Goal: Task Accomplishment & Management: Manage account settings

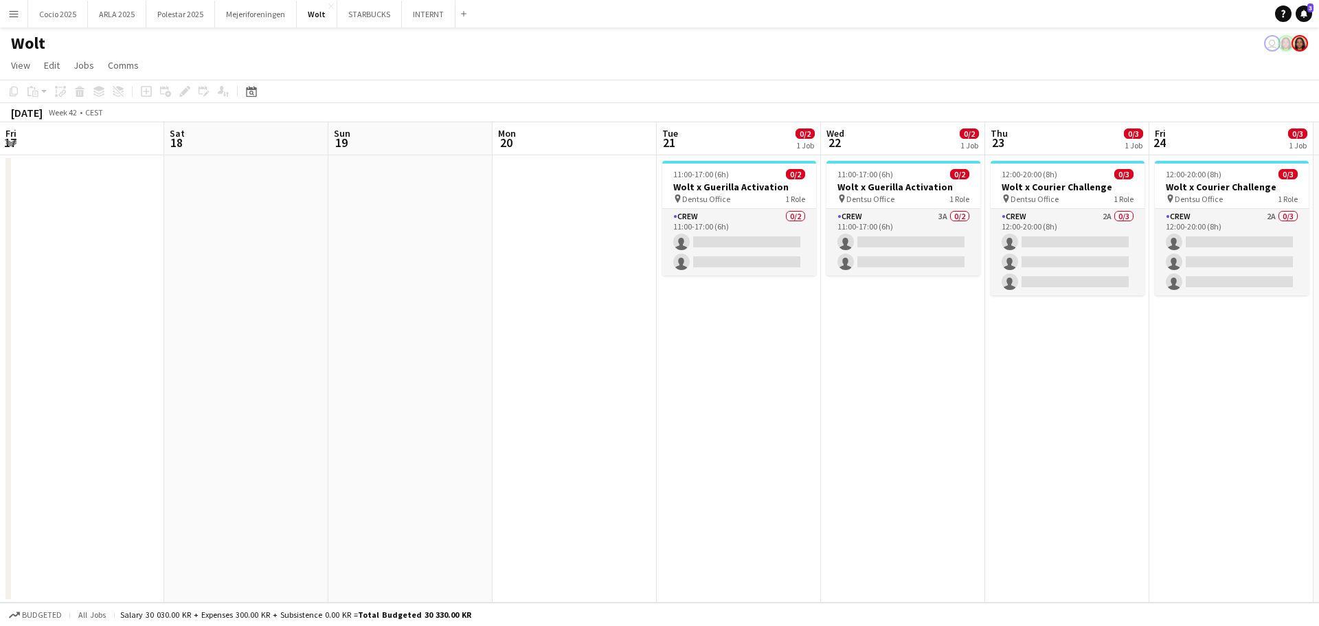
scroll to position [0, 414]
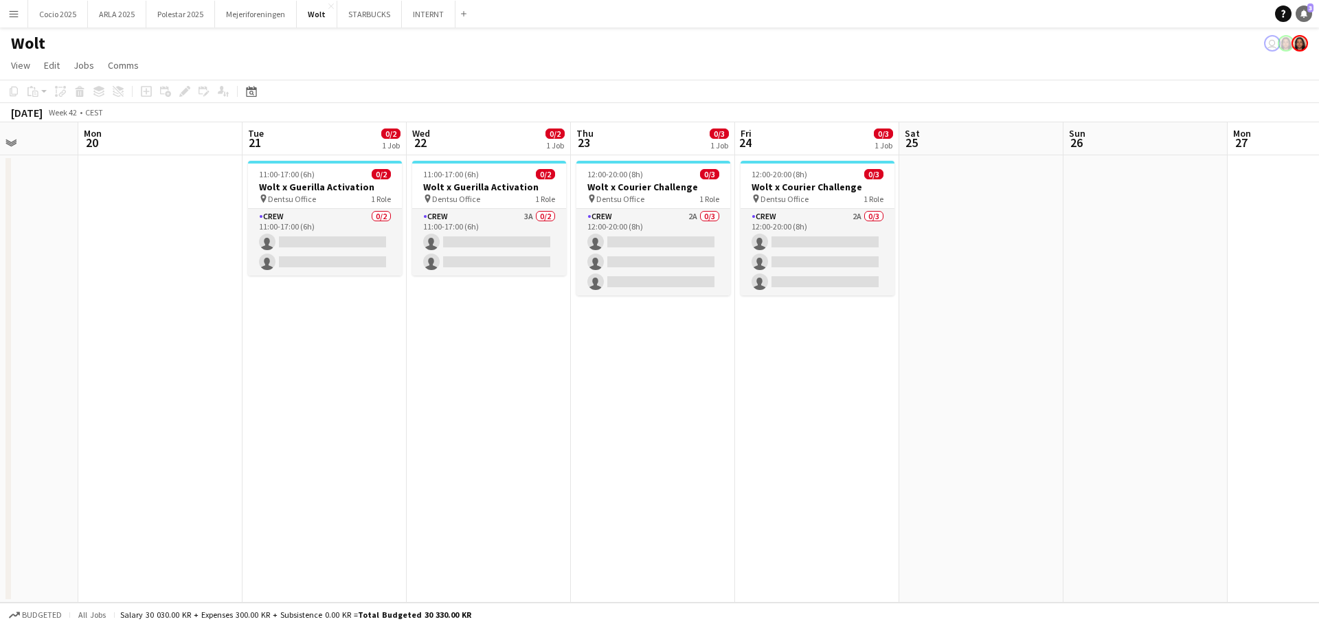
click at [1303, 13] on icon at bounding box center [1304, 13] width 7 height 7
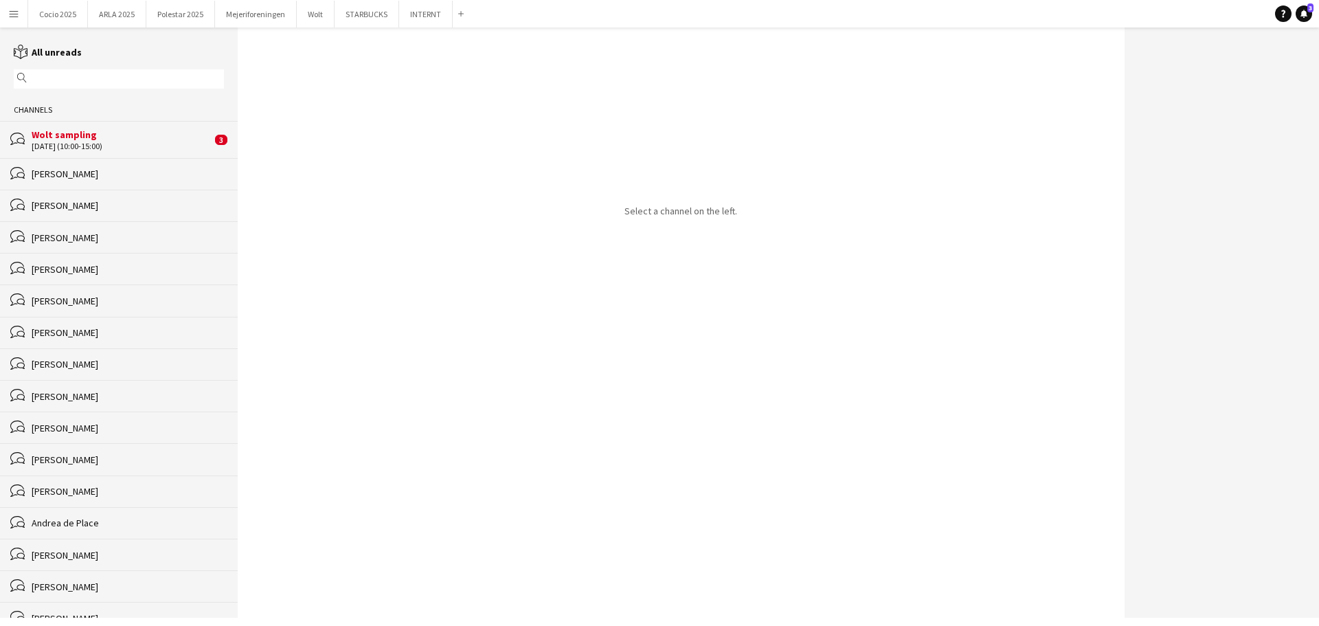
click at [130, 131] on div "Wolt sampling" at bounding box center [122, 134] width 180 height 12
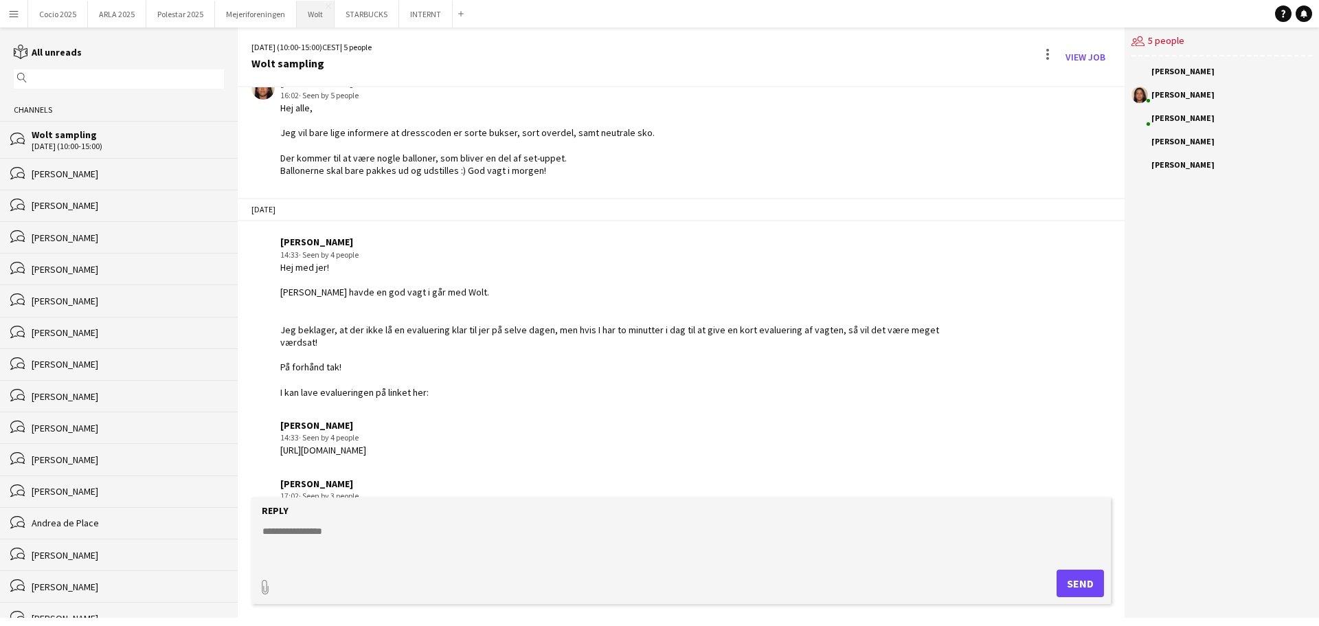
scroll to position [354, 0]
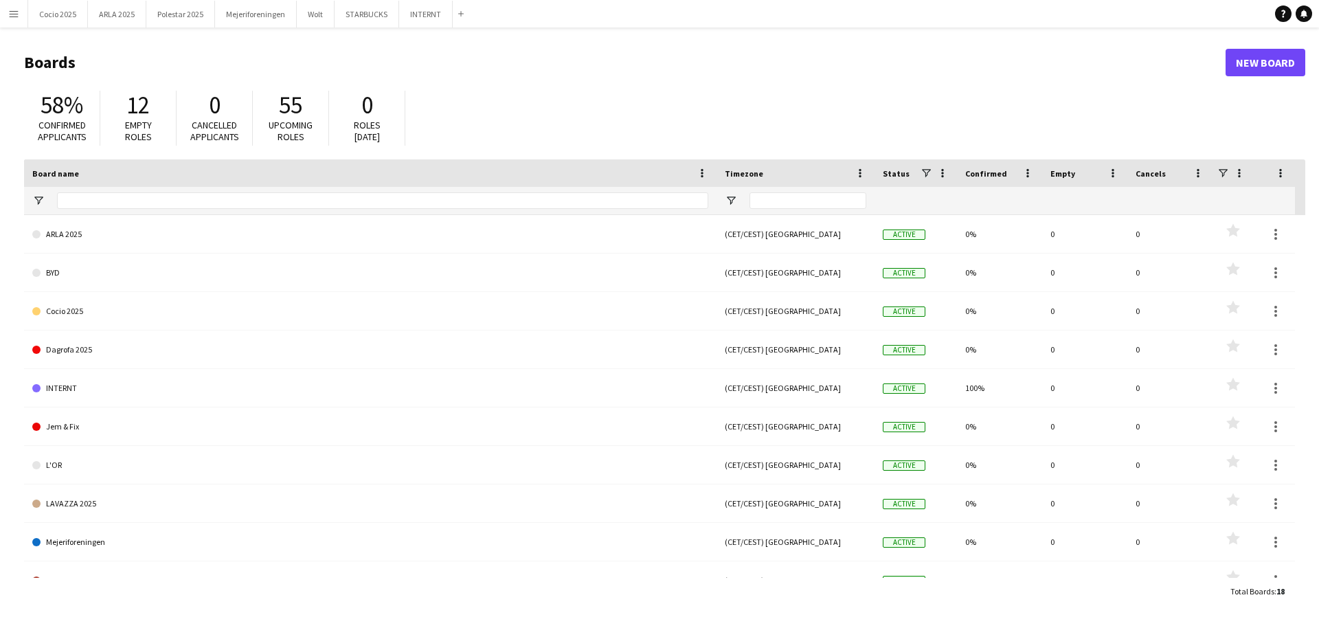
click at [7, 9] on button "Menu" at bounding box center [13, 13] width 27 height 27
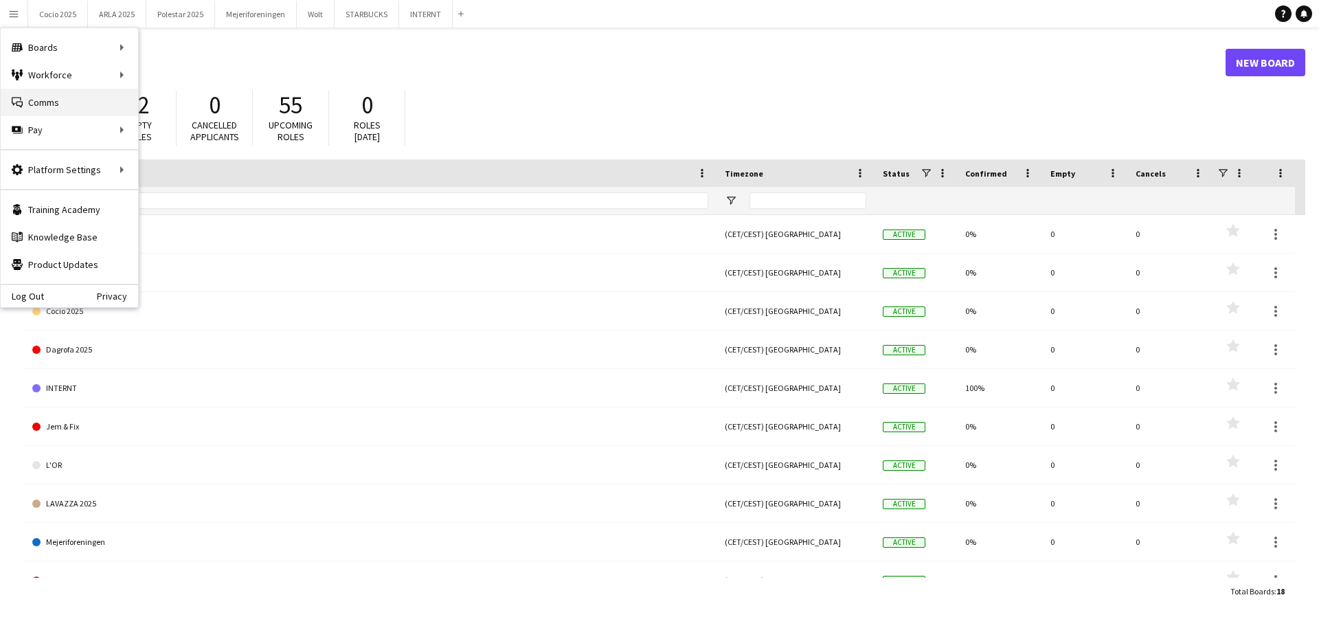
click at [112, 105] on link "Comms Comms" at bounding box center [69, 102] width 137 height 27
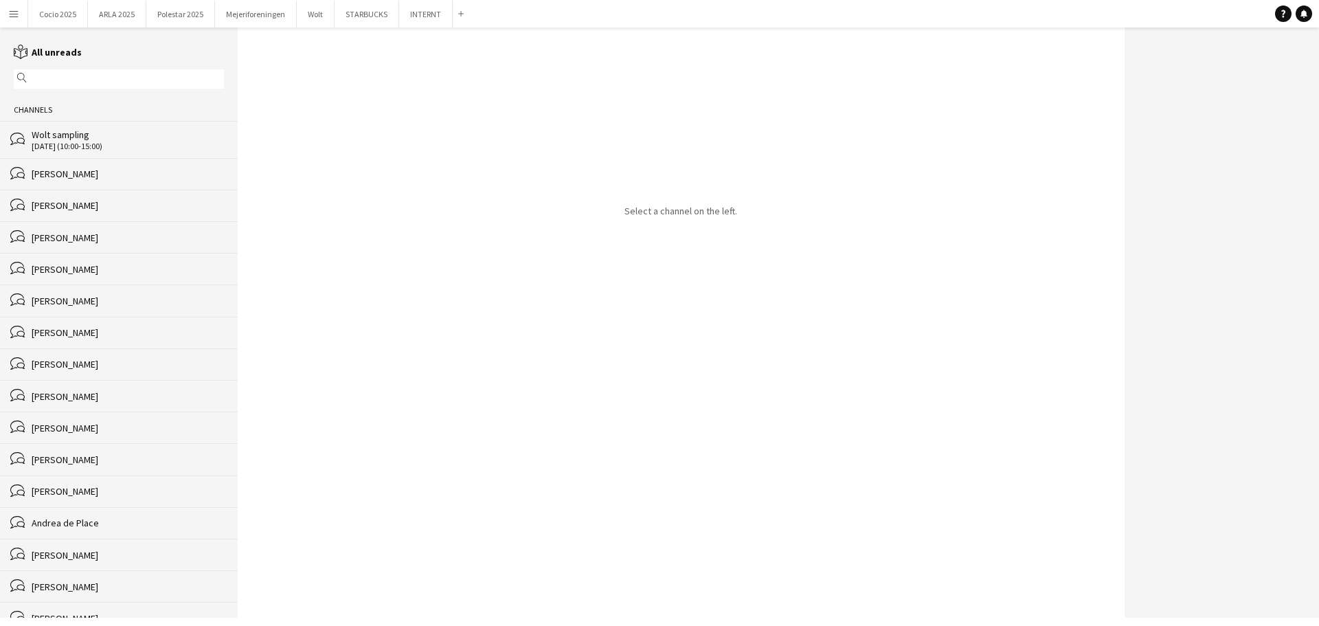
click at [108, 143] on div "[DATE] (10:00-15:00)" at bounding box center [128, 147] width 192 height 10
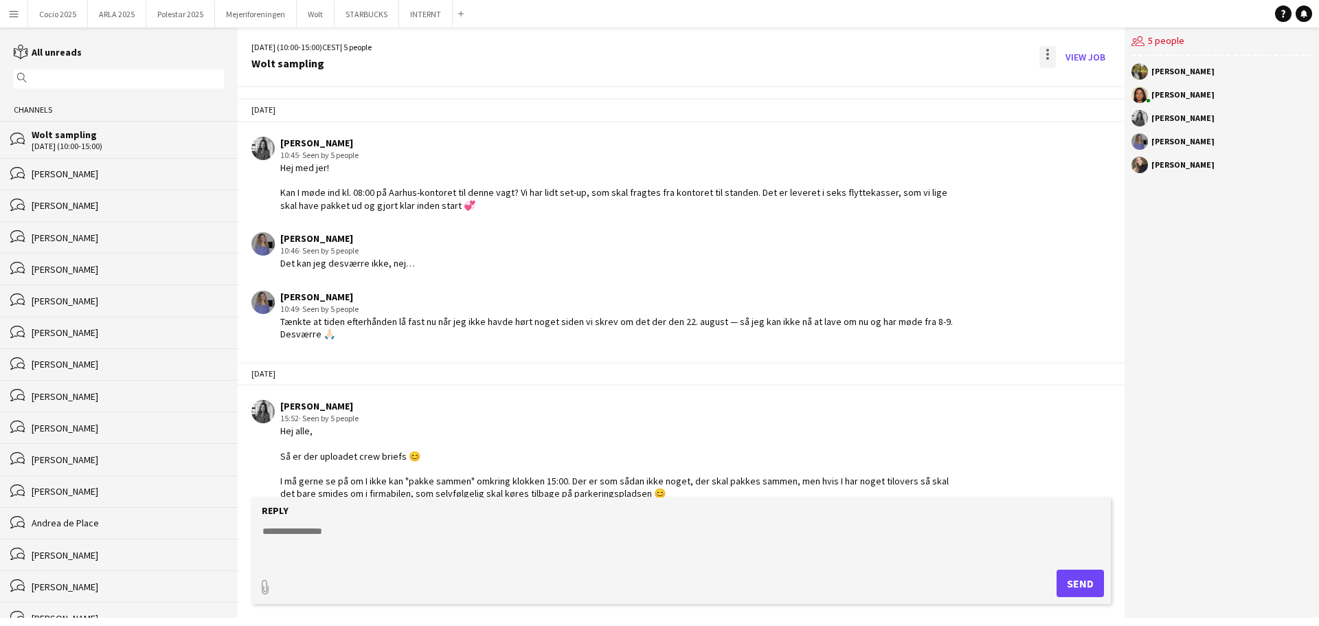
click at [1053, 49] on div at bounding box center [1048, 57] width 16 height 22
click at [1066, 59] on div at bounding box center [659, 313] width 1319 height 626
click at [1076, 60] on link "View Job" at bounding box center [1085, 57] width 51 height 22
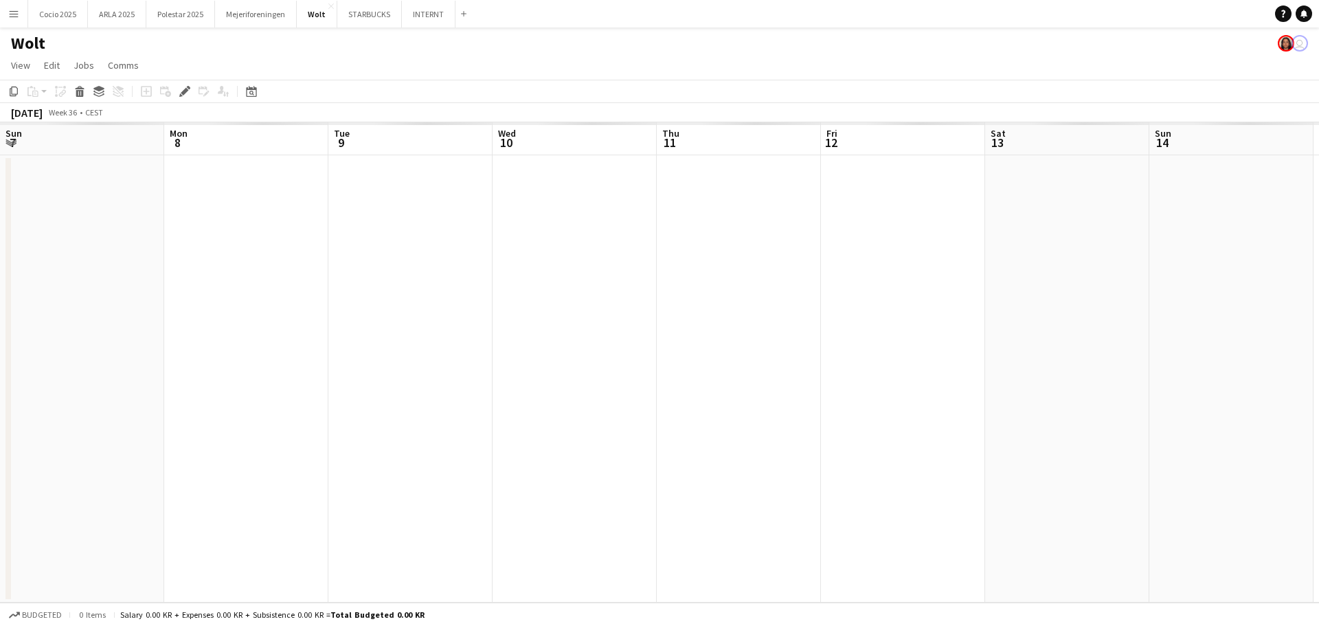
scroll to position [0, 473]
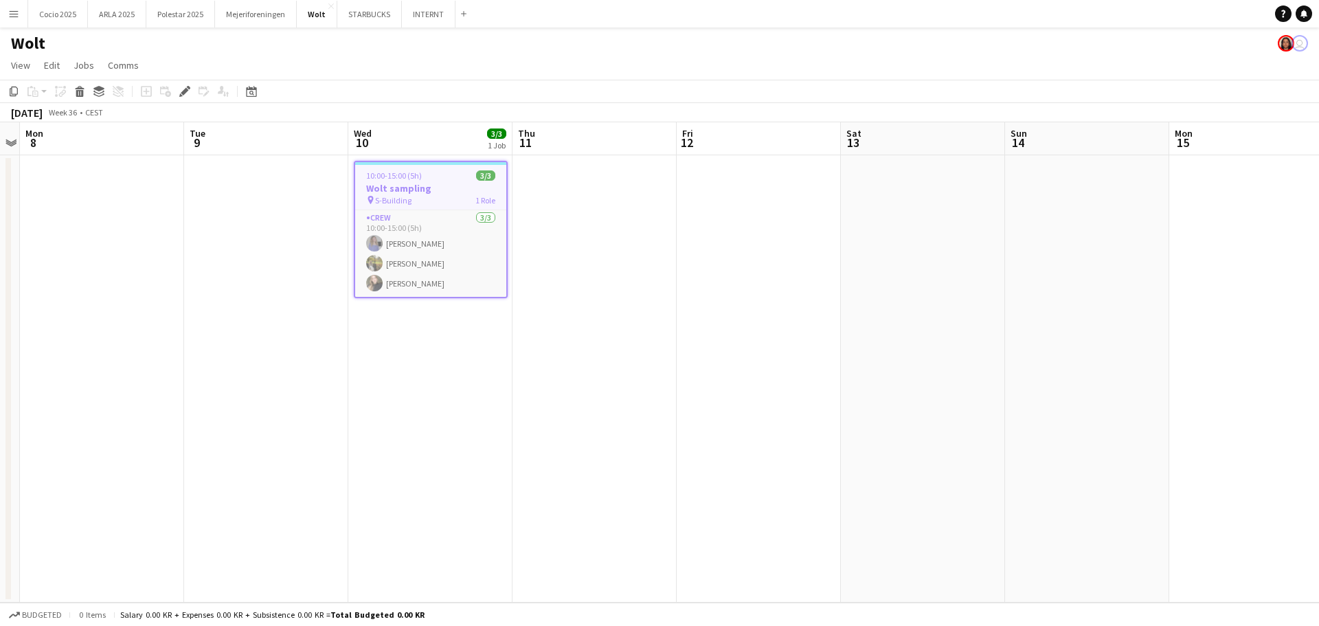
click at [409, 197] on span "S-Building" at bounding box center [393, 200] width 36 height 10
click at [409, 197] on div "pin S-Building 1 Role" at bounding box center [431, 198] width 154 height 11
click at [440, 183] on h3 "Wolt sampling" at bounding box center [430, 188] width 151 height 12
click at [440, 183] on h3 "Wolt sampling" at bounding box center [431, 187] width 154 height 12
click at [440, 183] on h3 "Wolt sampling" at bounding box center [430, 188] width 151 height 12
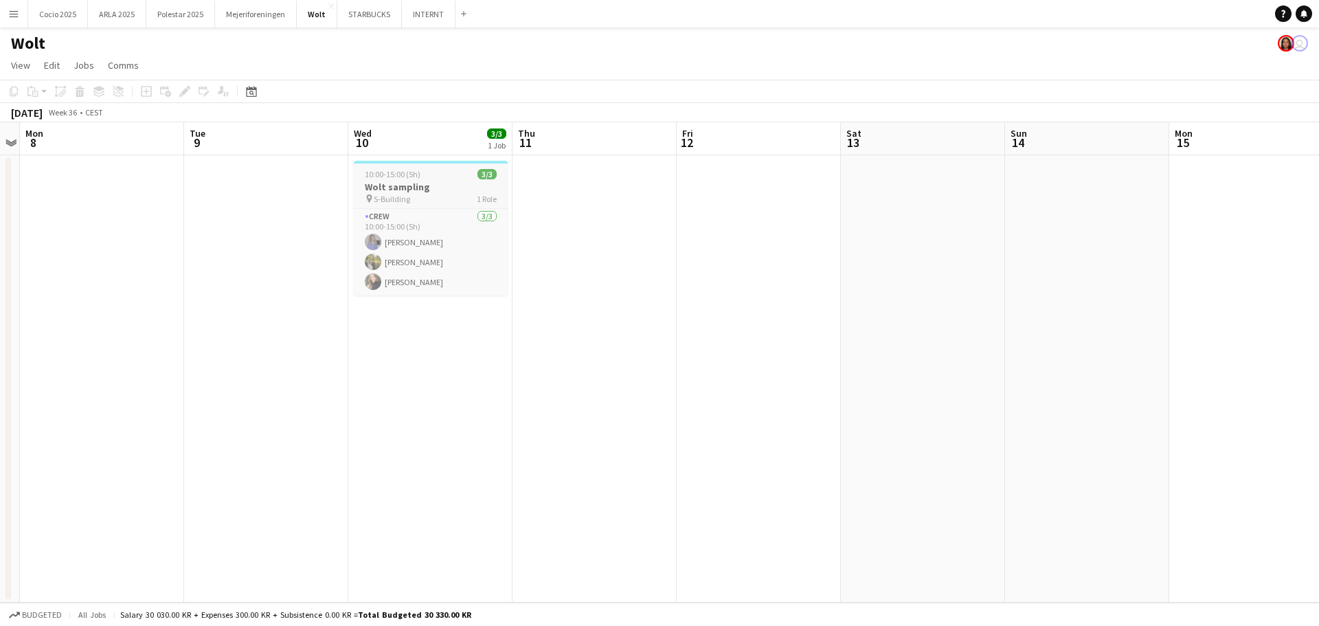
click at [440, 183] on h3 "Wolt sampling" at bounding box center [431, 187] width 154 height 12
click at [440, 183] on h3 "Wolt sampling" at bounding box center [430, 188] width 151 height 12
click at [440, 183] on h3 "Wolt sampling" at bounding box center [431, 187] width 154 height 12
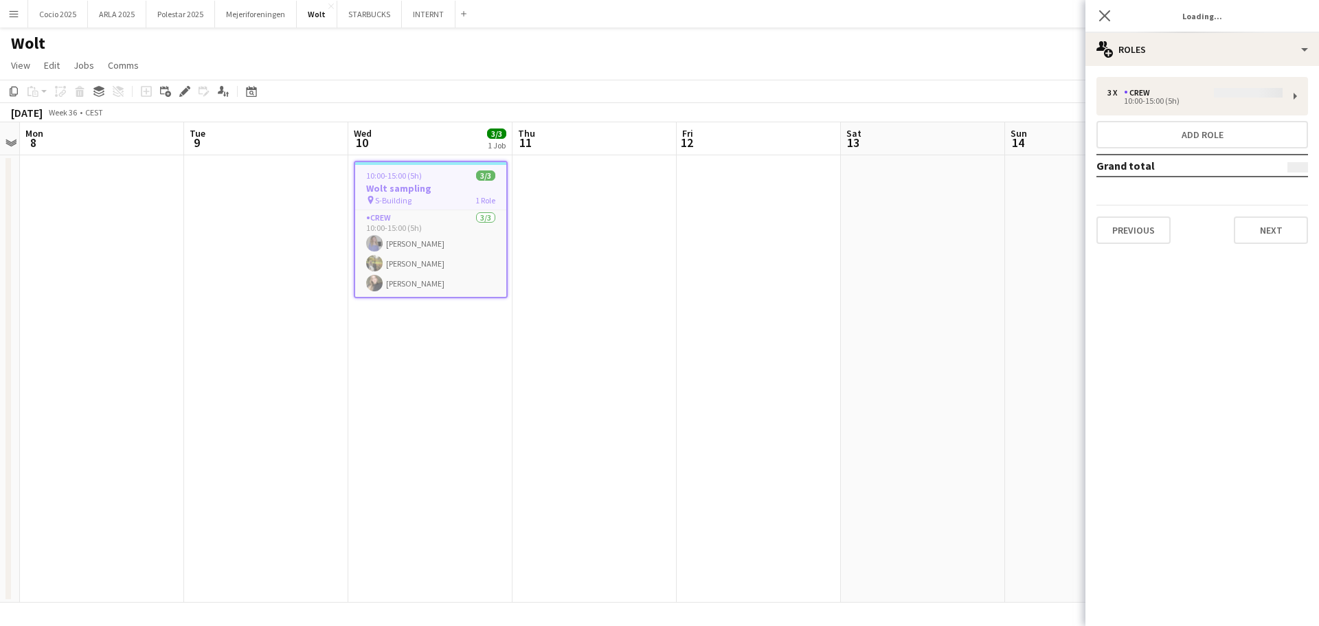
click at [440, 183] on h3 "Wolt sampling" at bounding box center [430, 188] width 151 height 12
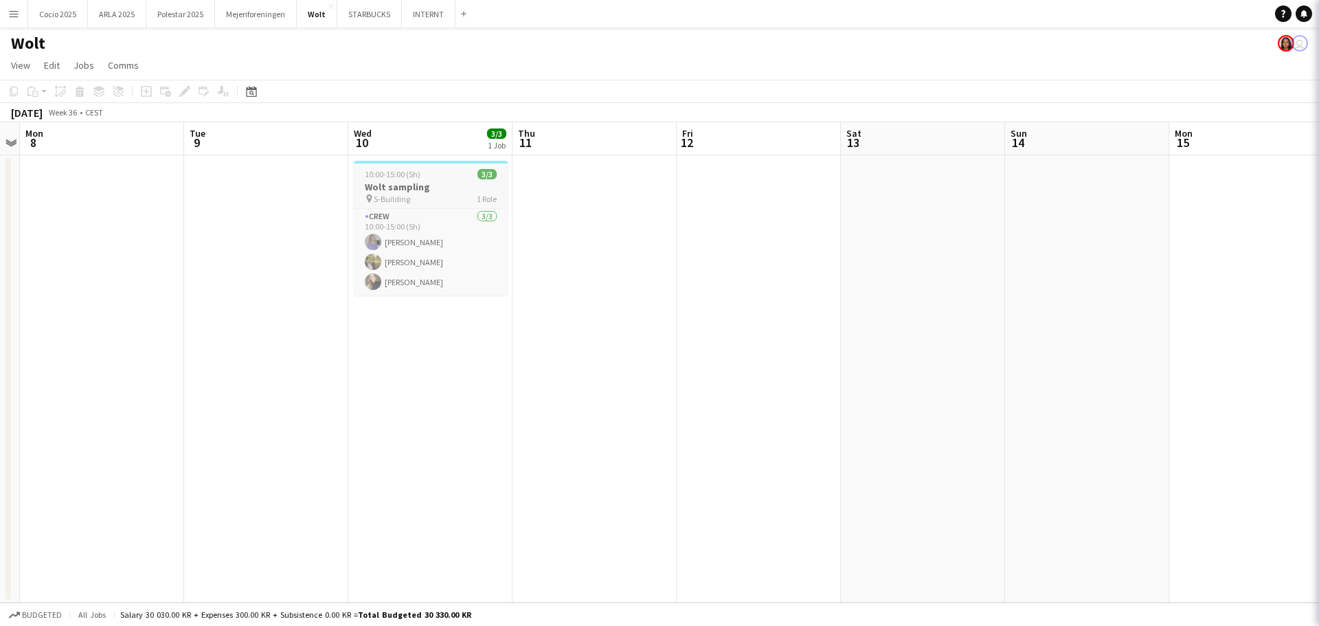
click at [440, 183] on h3 "Wolt sampling" at bounding box center [431, 187] width 154 height 12
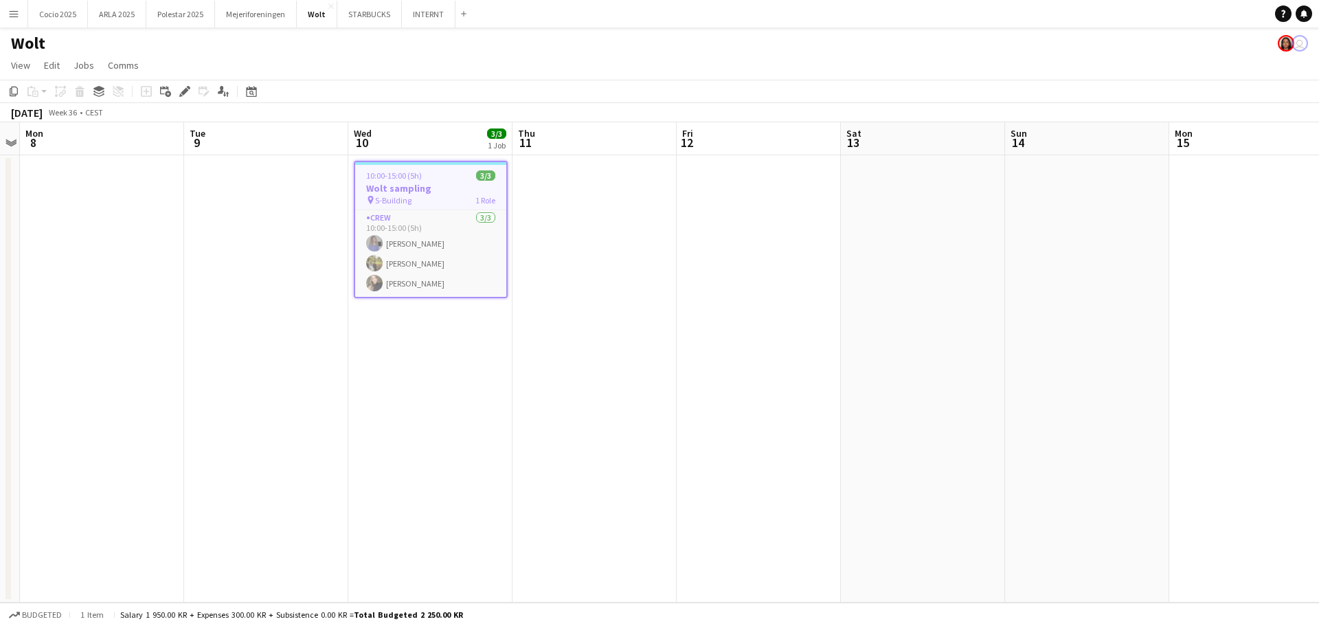
click at [440, 183] on h3 "Wolt sampling" at bounding box center [430, 188] width 151 height 12
click at [440, 183] on h3 "Wolt sampling" at bounding box center [431, 187] width 154 height 12
click at [440, 183] on h3 "Wolt sampling" at bounding box center [430, 188] width 151 height 12
click at [440, 183] on h3 "Wolt sampling" at bounding box center [431, 187] width 154 height 12
click at [440, 183] on h3 "Wolt sampling" at bounding box center [430, 188] width 151 height 12
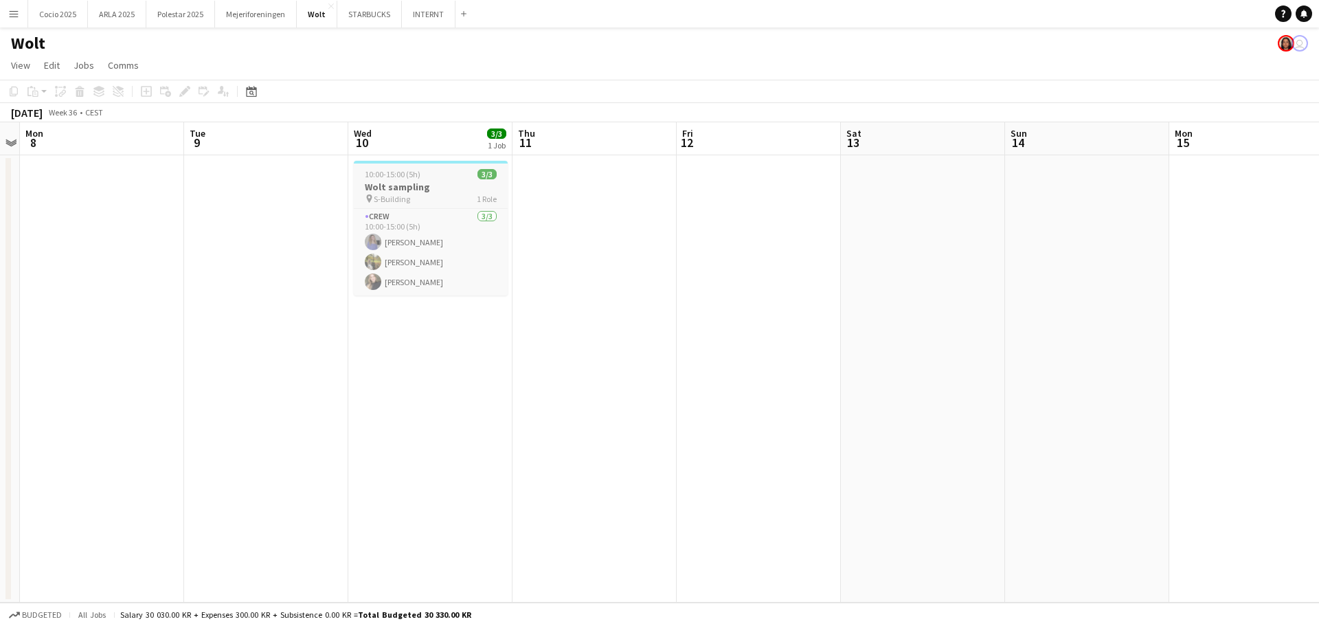
click at [440, 183] on h3 "Wolt sampling" at bounding box center [431, 187] width 154 height 12
click at [440, 183] on h3 "Wolt sampling" at bounding box center [430, 188] width 151 height 12
click at [434, 184] on h3 "Wolt sampling" at bounding box center [431, 187] width 154 height 12
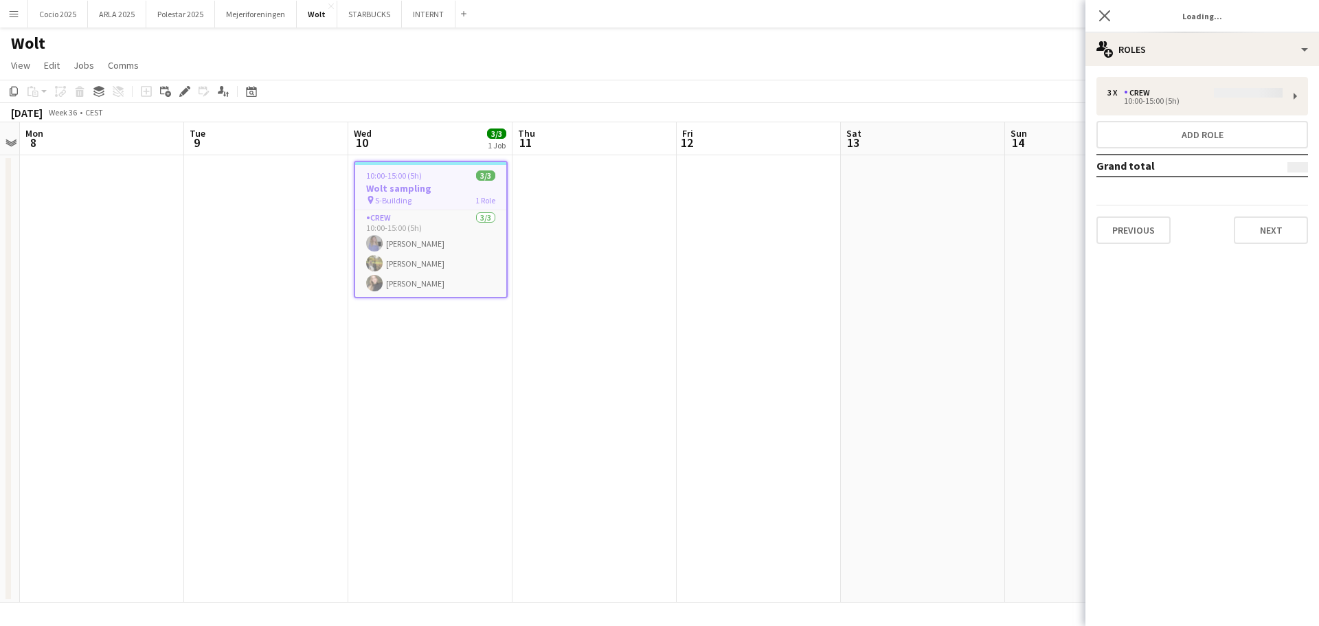
click at [434, 184] on h3 "Wolt sampling" at bounding box center [430, 188] width 151 height 12
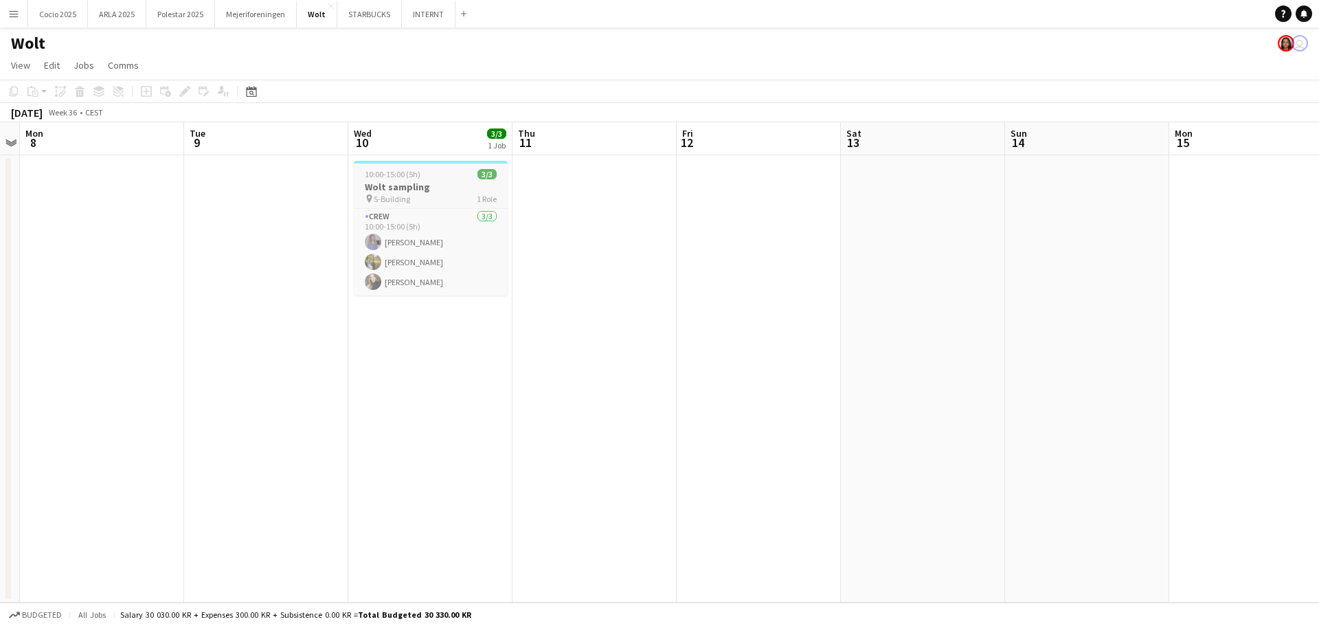
click at [434, 184] on h3 "Wolt sampling" at bounding box center [431, 187] width 154 height 12
click at [434, 184] on h3 "Wolt sampling" at bounding box center [430, 188] width 151 height 12
click at [434, 184] on h3 "Wolt sampling" at bounding box center [431, 187] width 154 height 12
click at [434, 184] on h3 "Wolt sampling" at bounding box center [430, 188] width 151 height 12
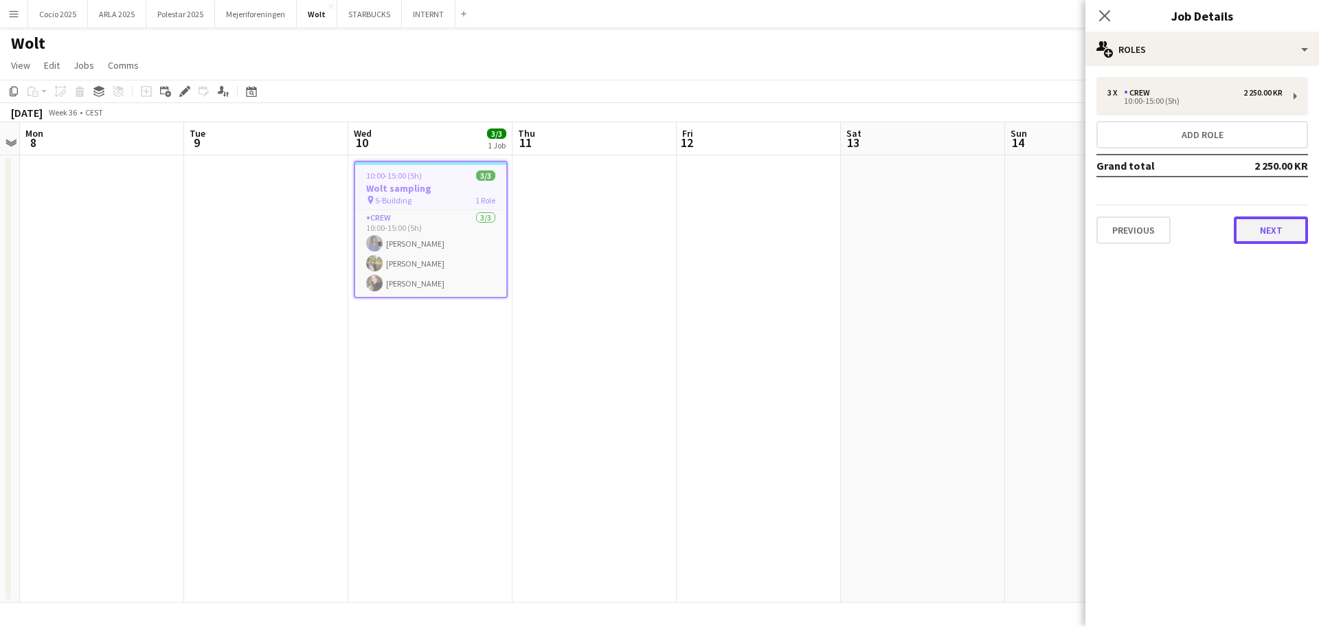
click at [1277, 241] on button "Next" at bounding box center [1271, 229] width 74 height 27
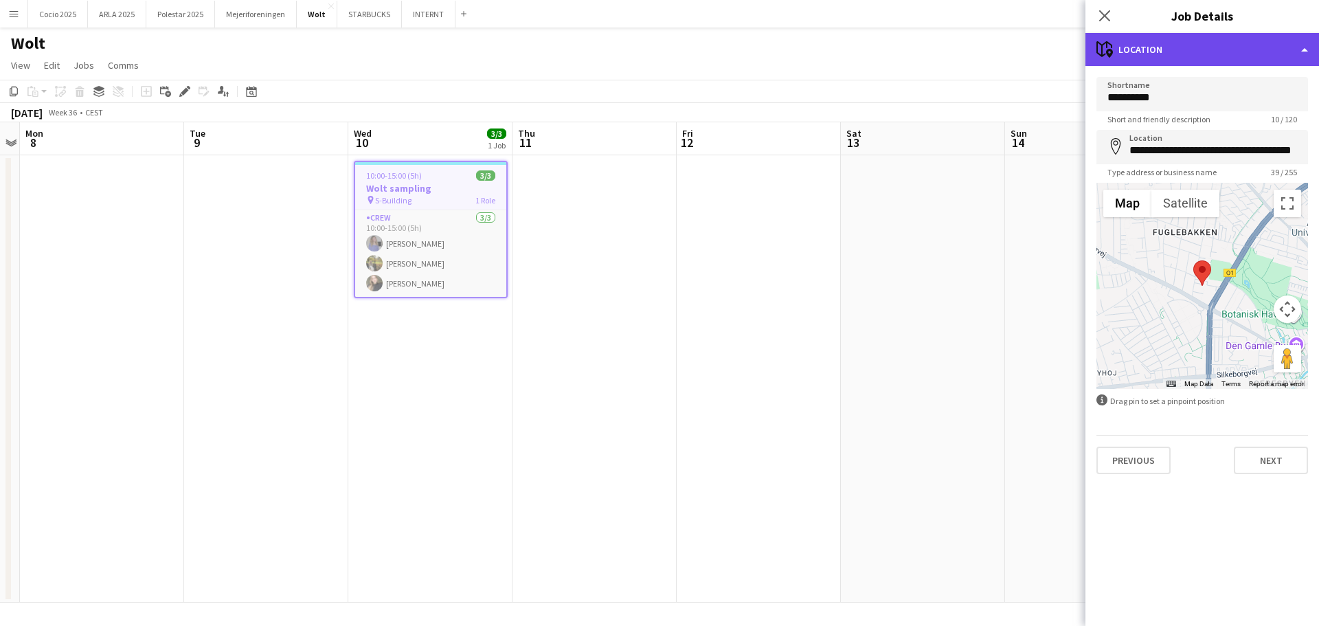
click at [1286, 54] on div "maps-pin-1 Location" at bounding box center [1203, 49] width 234 height 33
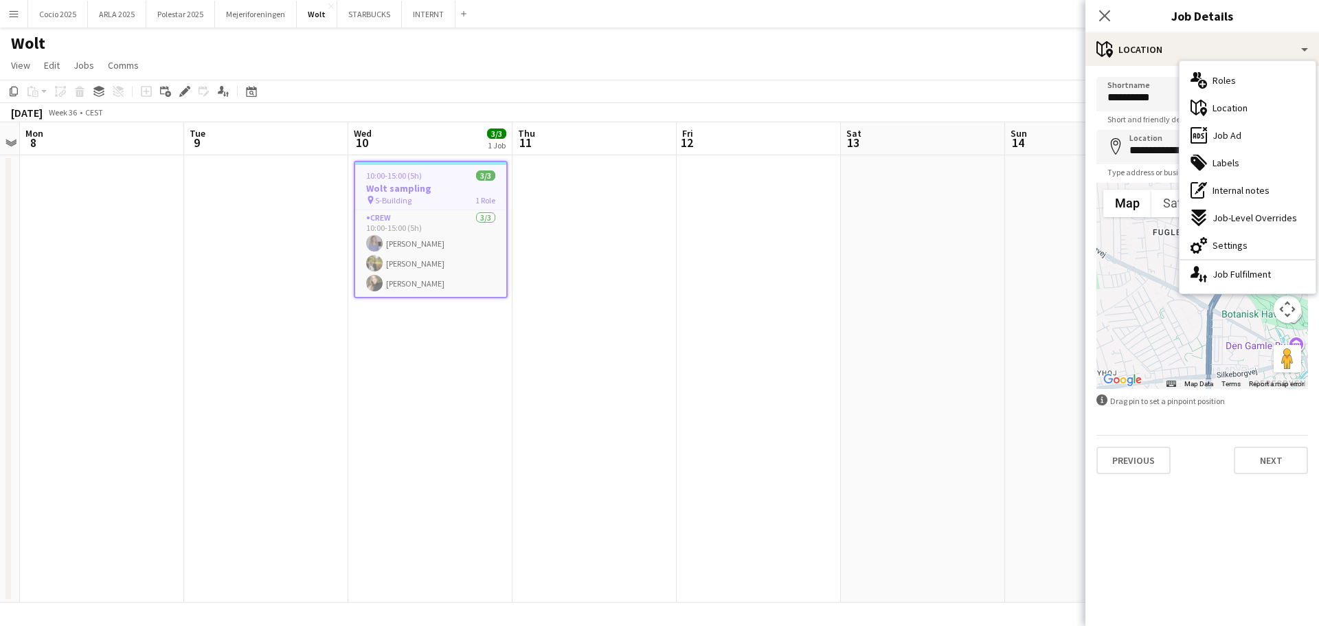
click at [1238, 186] on span "Internal notes" at bounding box center [1241, 190] width 57 height 12
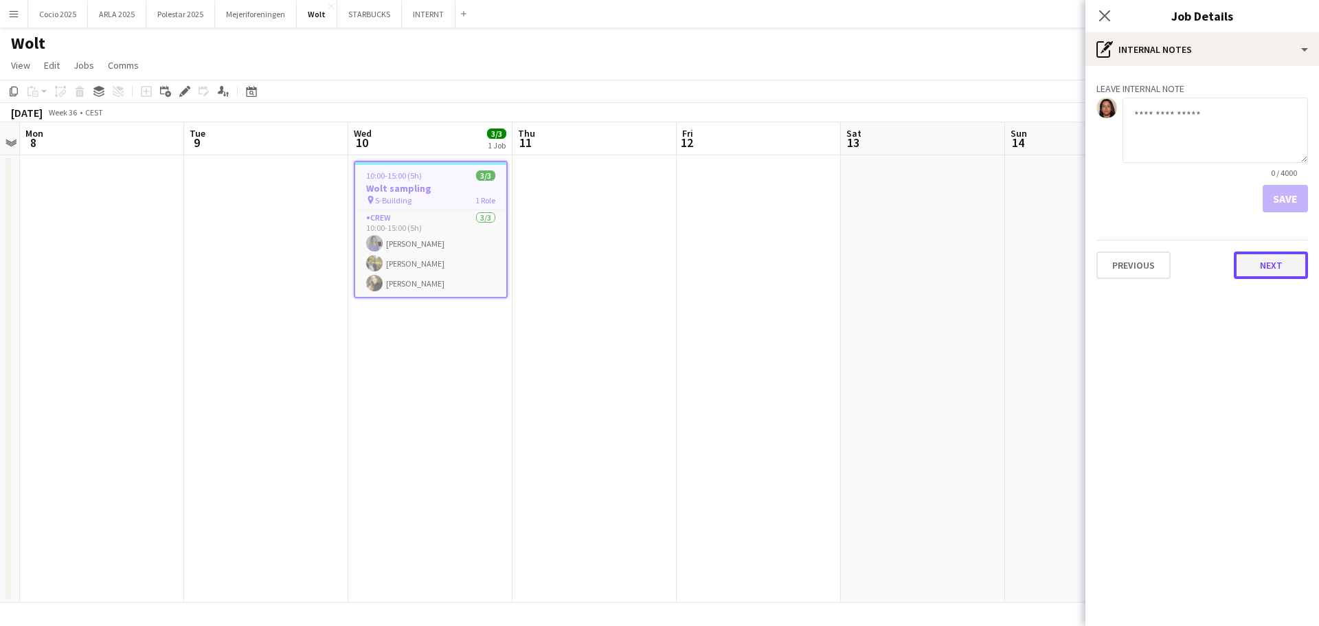
click at [1262, 264] on button "Next" at bounding box center [1271, 264] width 74 height 27
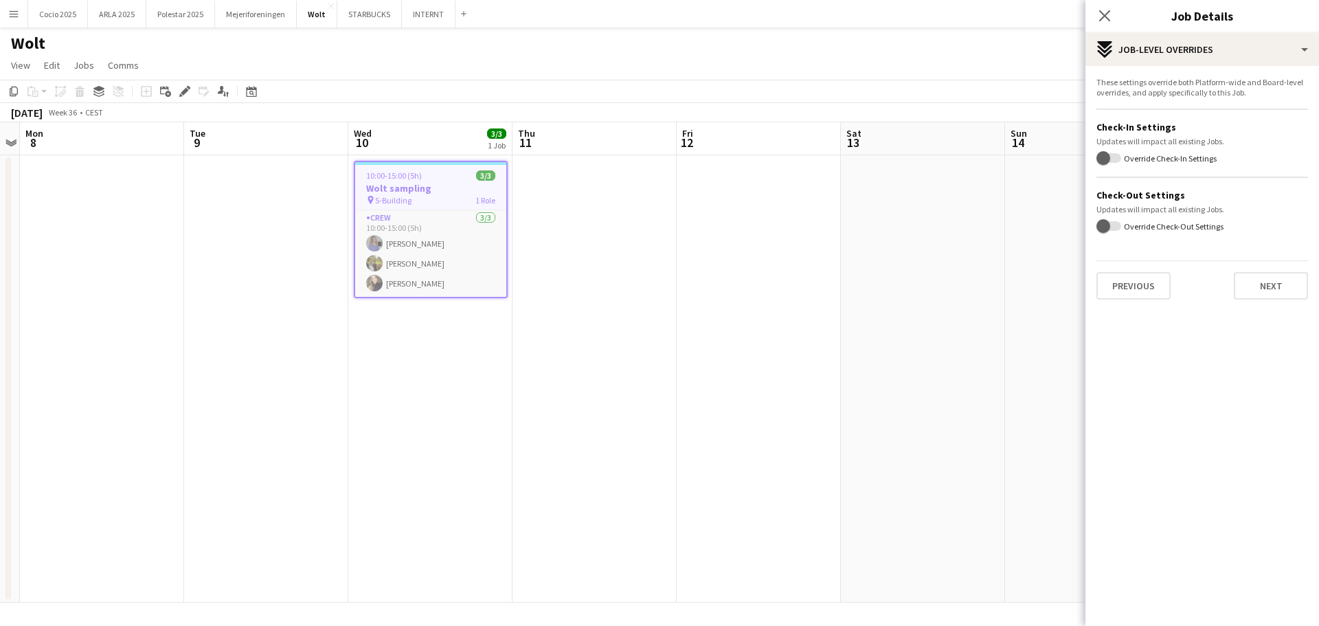
click at [1264, 302] on div "These settings override both Platform-wide and Board-level overrides, and apply…" at bounding box center [1203, 188] width 234 height 245
click at [1272, 282] on button "Next" at bounding box center [1271, 285] width 74 height 27
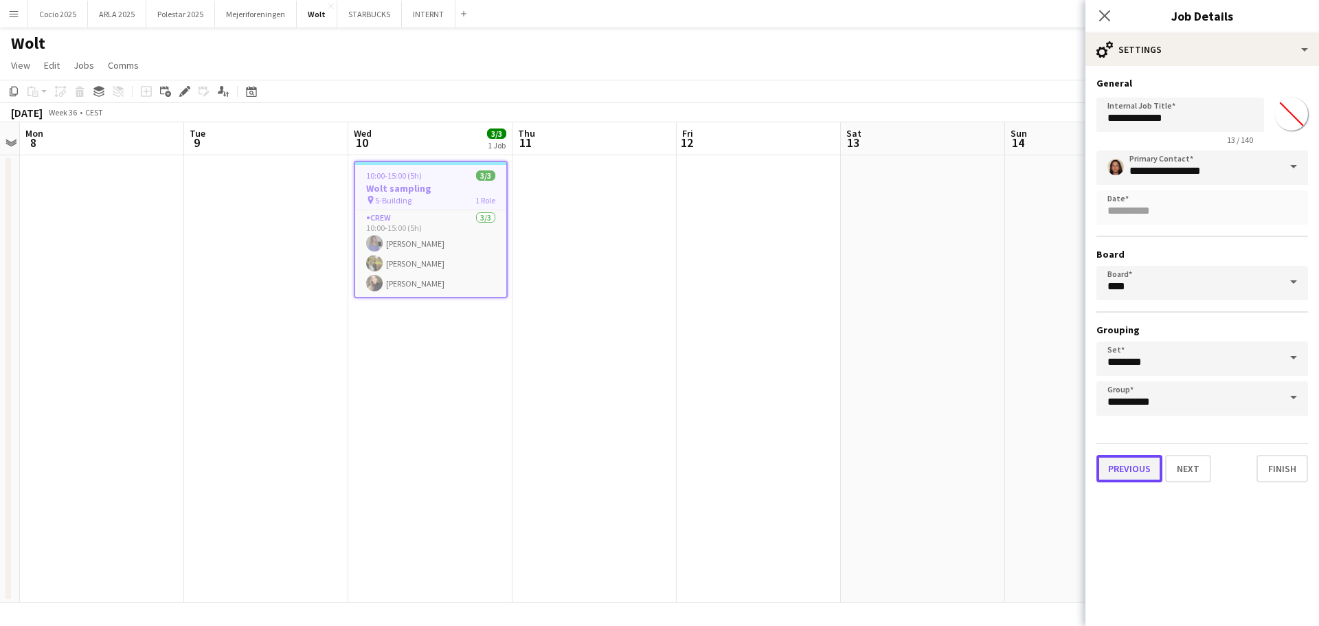
click at [1138, 476] on button "Previous" at bounding box center [1130, 468] width 66 height 27
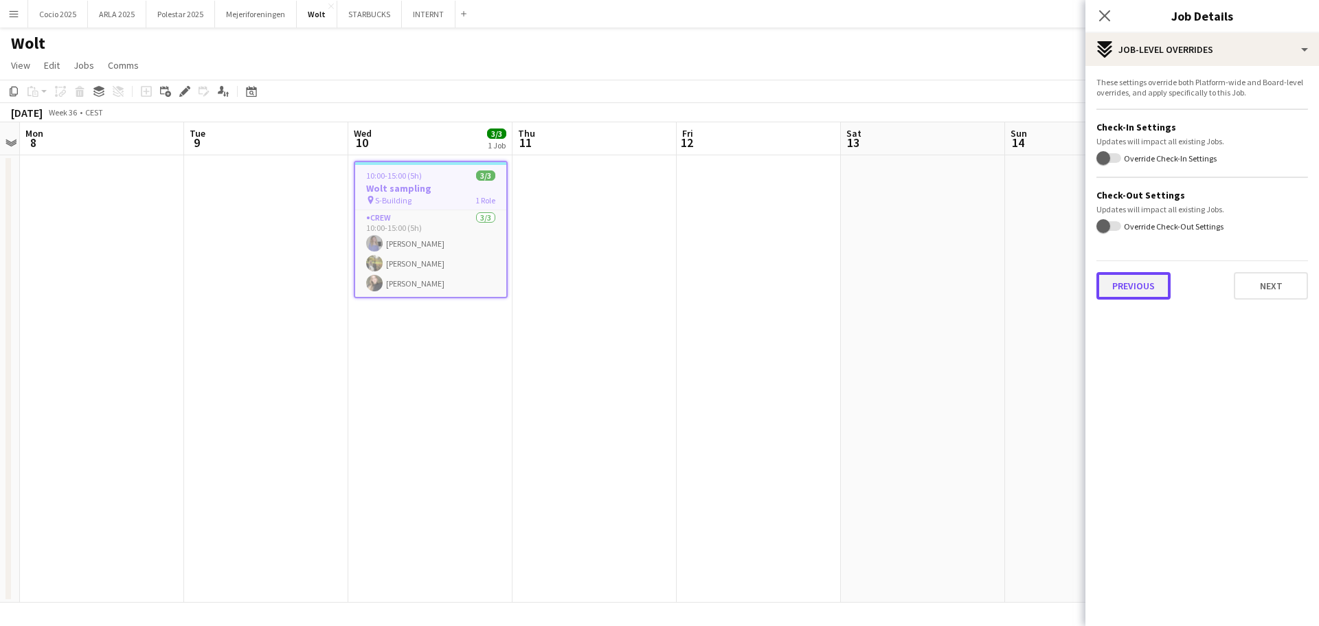
click at [1147, 289] on button "Previous" at bounding box center [1134, 285] width 74 height 27
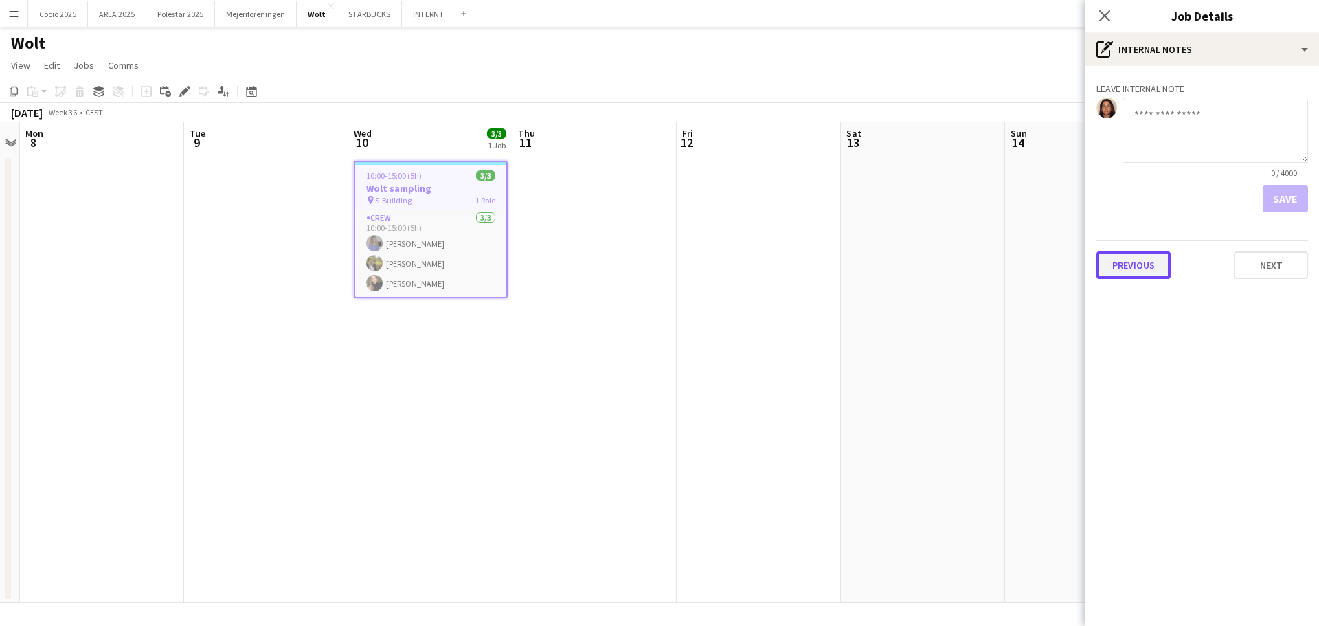
click at [1137, 258] on button "Previous" at bounding box center [1134, 264] width 74 height 27
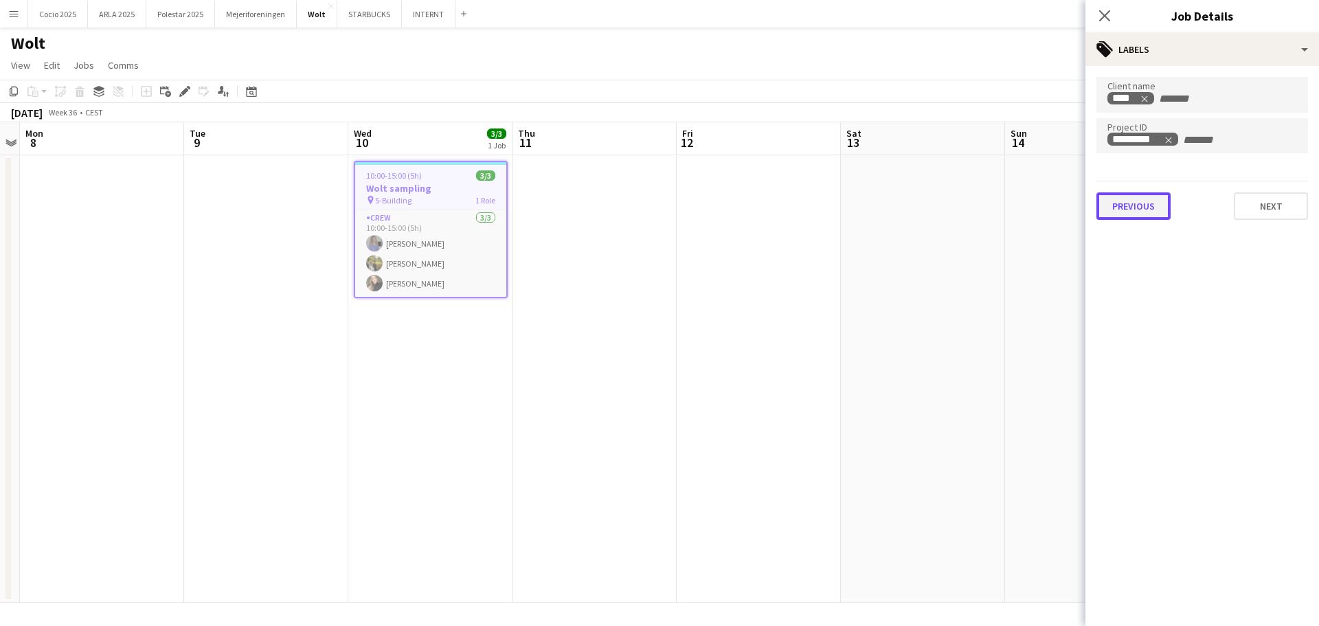
click at [1135, 207] on button "Previous" at bounding box center [1134, 205] width 74 height 27
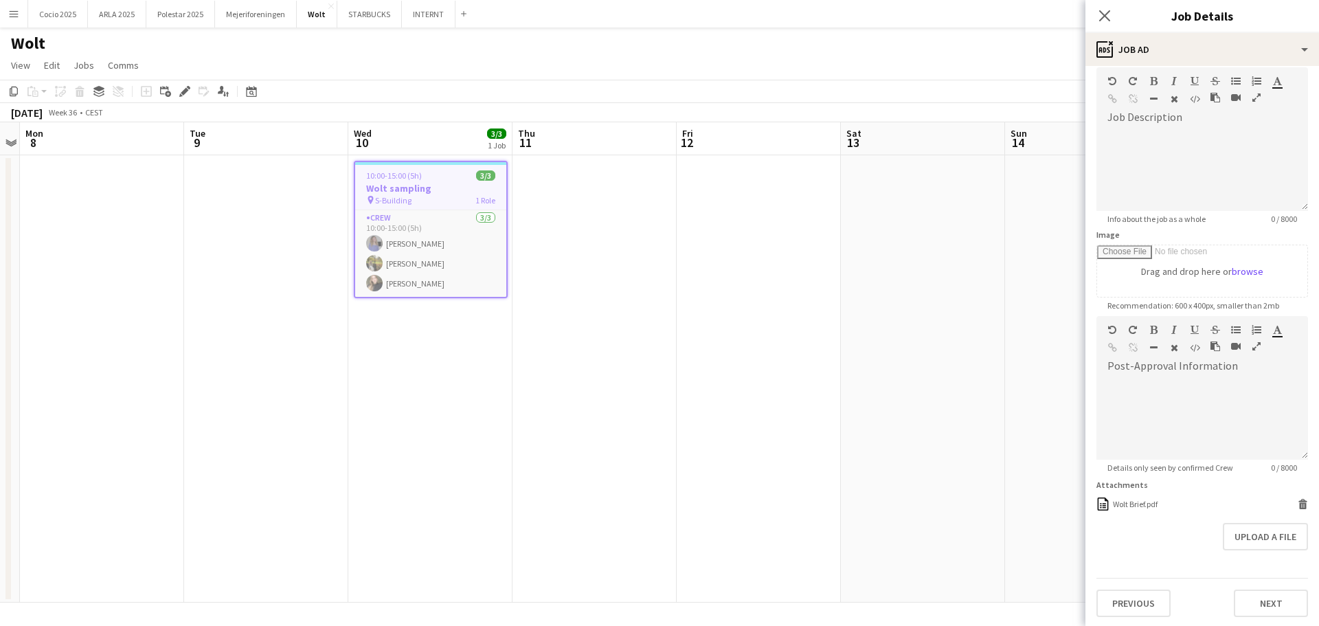
scroll to position [108, 0]
click at [1145, 497] on div "Wolt Brief.pdf" at bounding box center [1135, 502] width 45 height 10
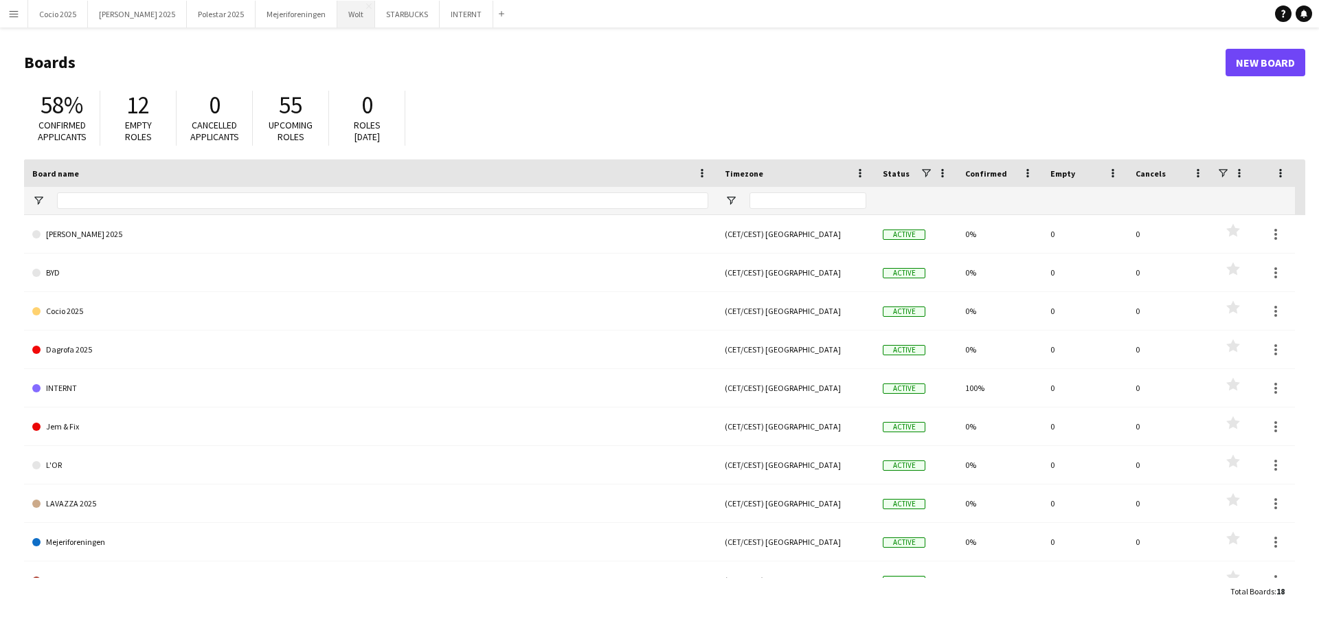
click at [337, 14] on button "Wolt Close" at bounding box center [356, 14] width 38 height 27
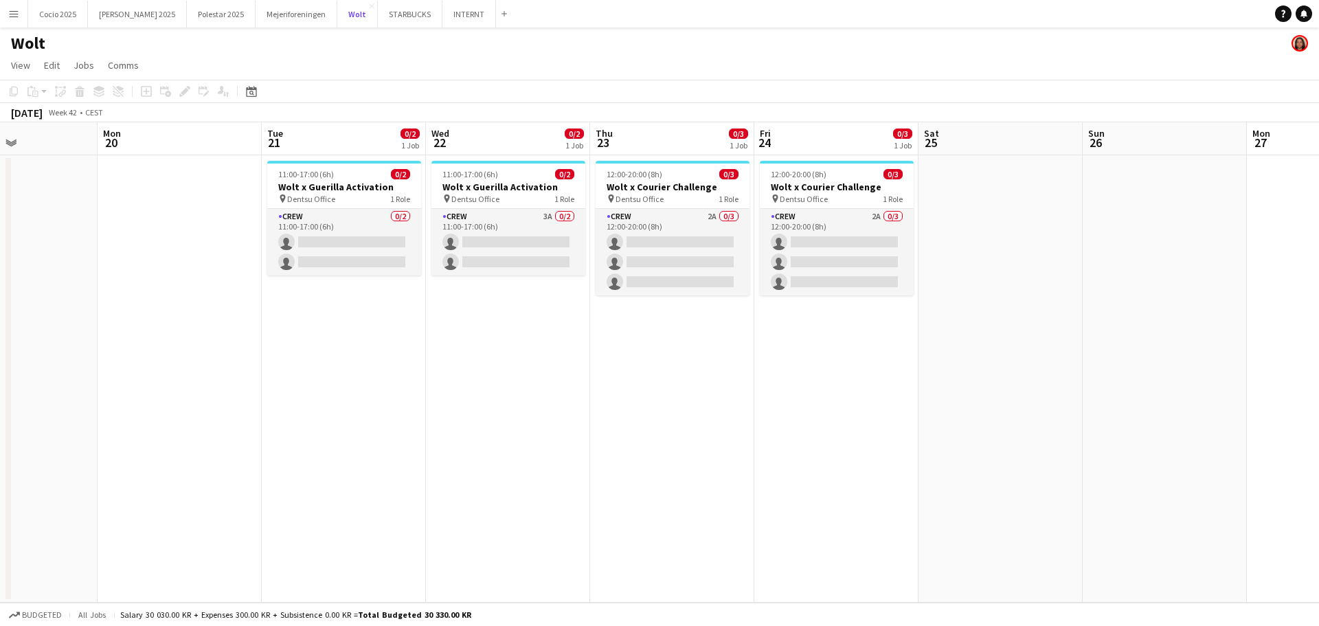
scroll to position [0, 441]
